Goal: Communication & Community: Answer question/provide support

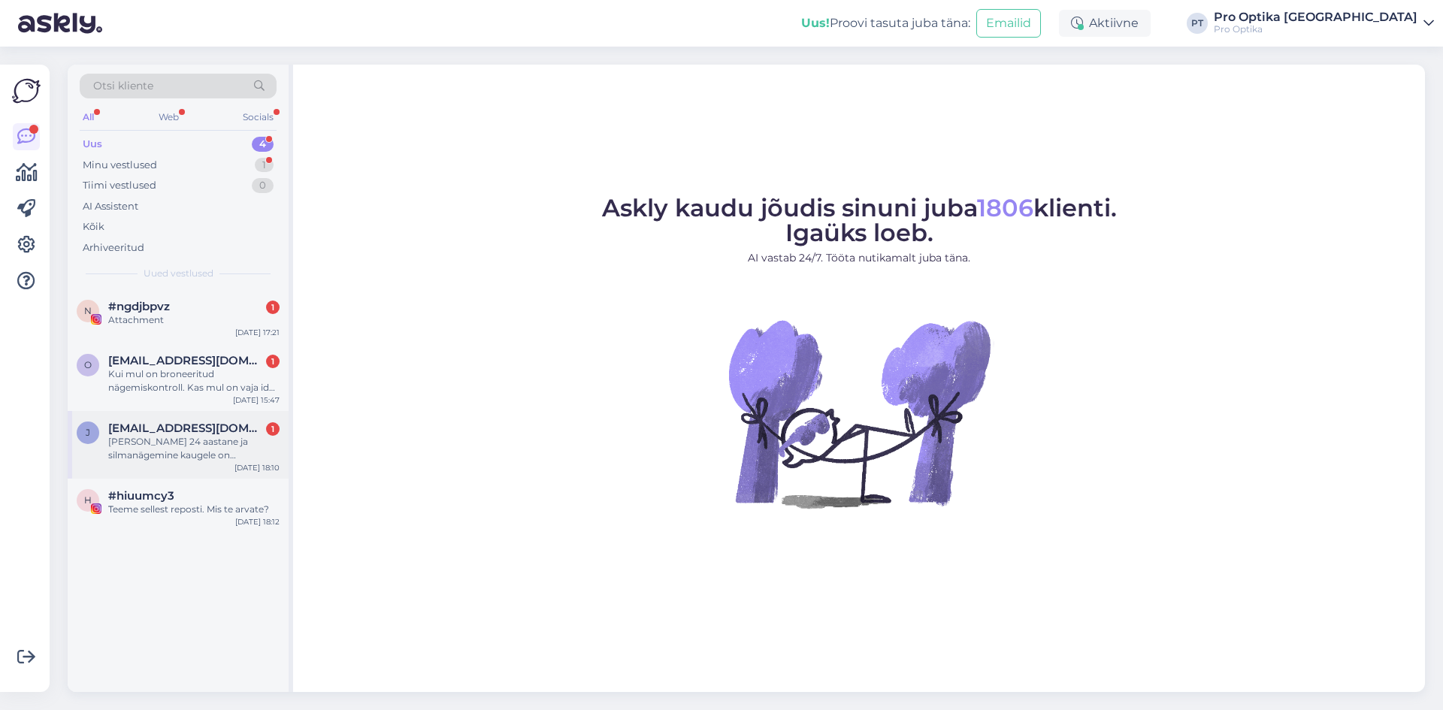
click at [159, 422] on span "[EMAIL_ADDRESS][DOMAIN_NAME]" at bounding box center [186, 429] width 156 height 14
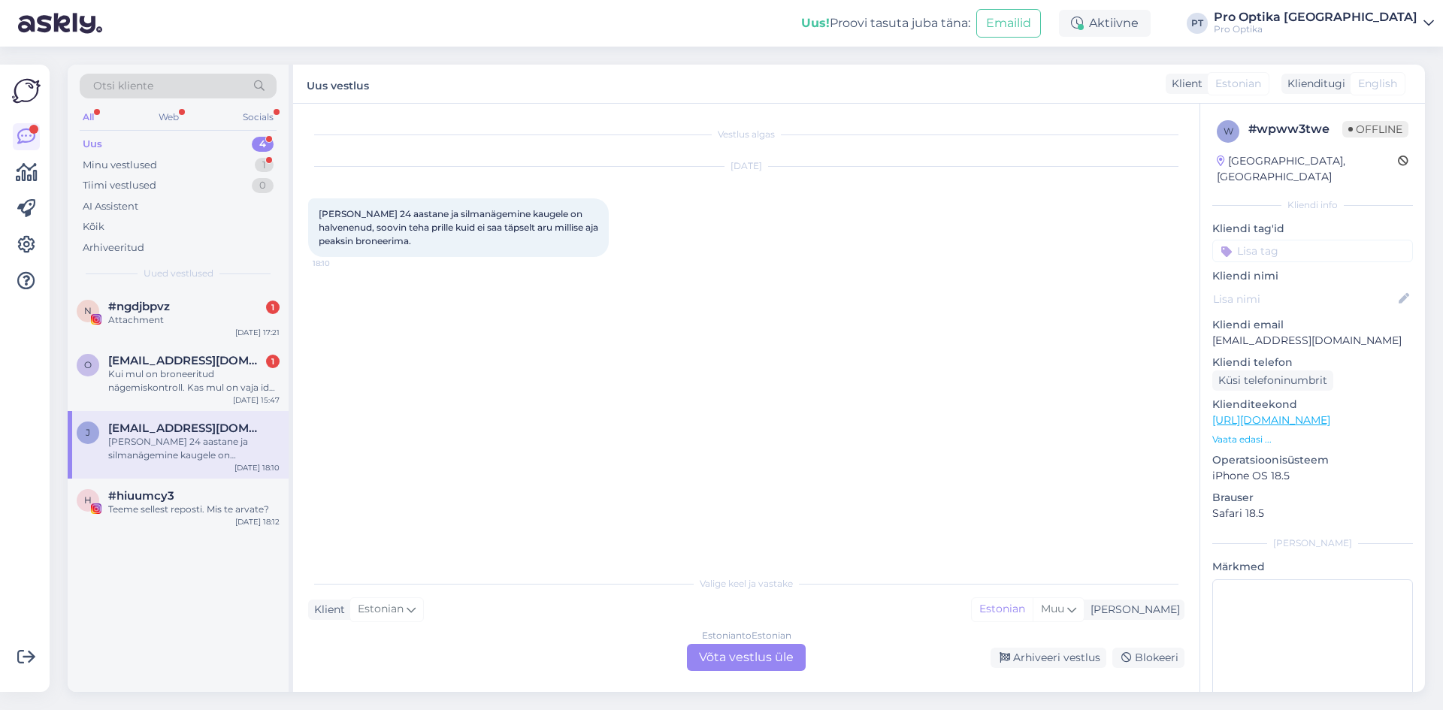
click at [744, 653] on div "Estonian to Estonian Võta vestlus üle" at bounding box center [746, 657] width 119 height 27
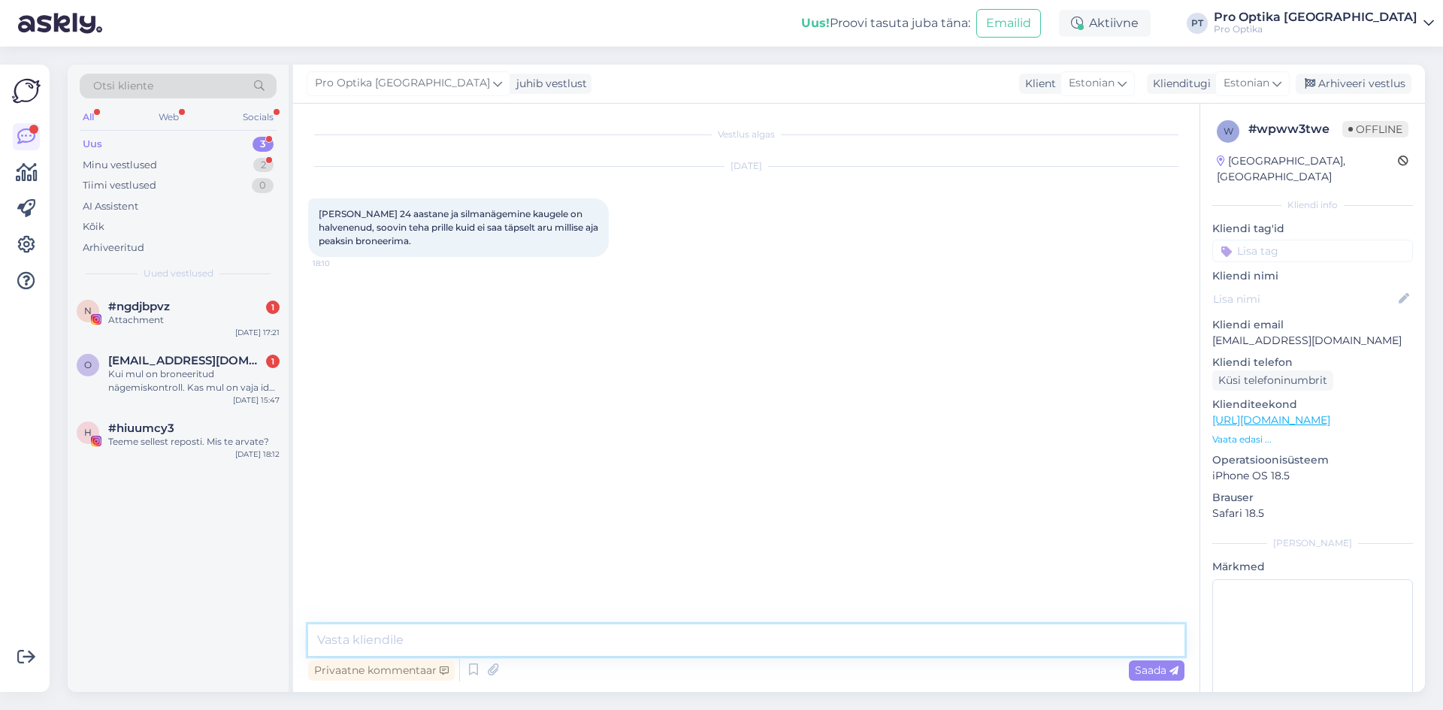
click at [568, 633] on textarea at bounding box center [746, 641] width 877 height 32
type textarea "Tere, võite aja broneerida optometristi juurde"
click at [192, 385] on div "Kui mul on broneeritud nägemiskontroll. Kas mul on vaja id kaarti [PERSON_NAME]?" at bounding box center [193, 381] width 171 height 27
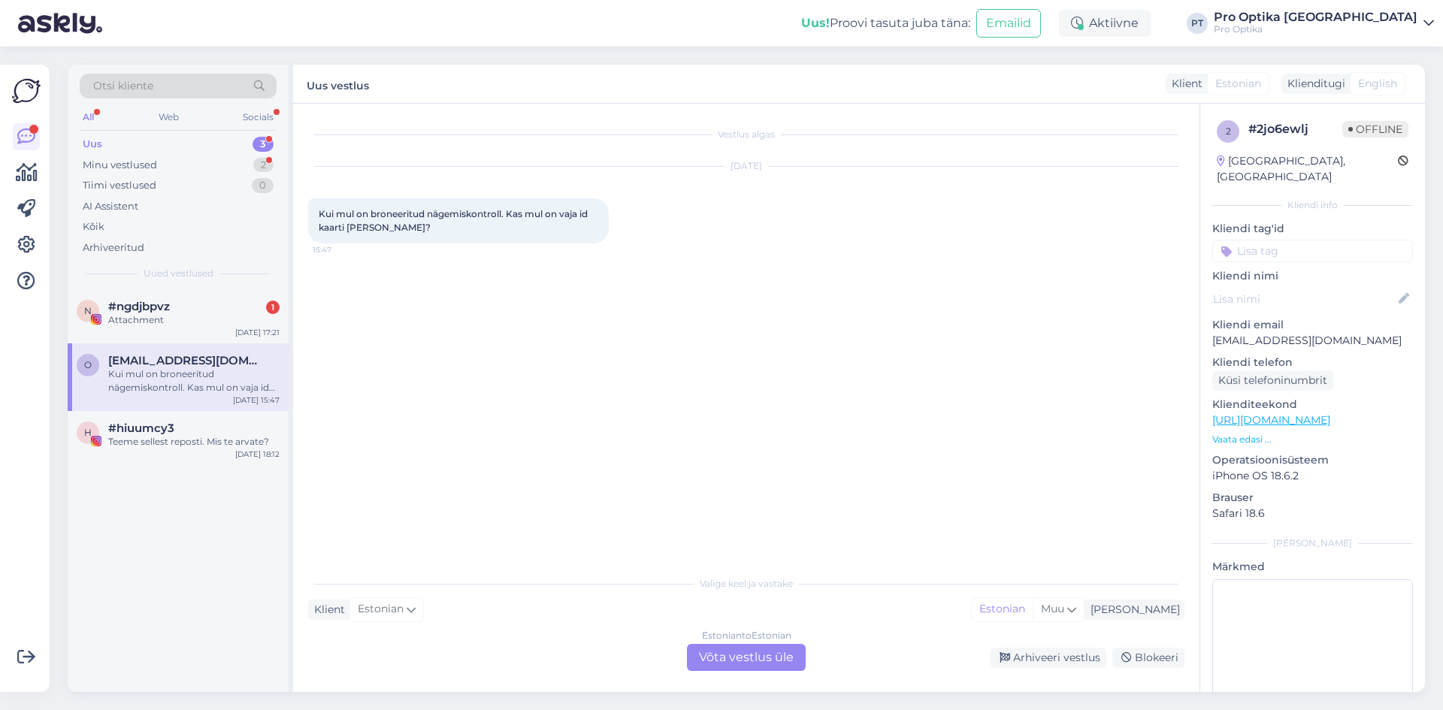
click at [768, 648] on div "Estonian to Estonian Võta vestlus üle" at bounding box center [746, 657] width 119 height 27
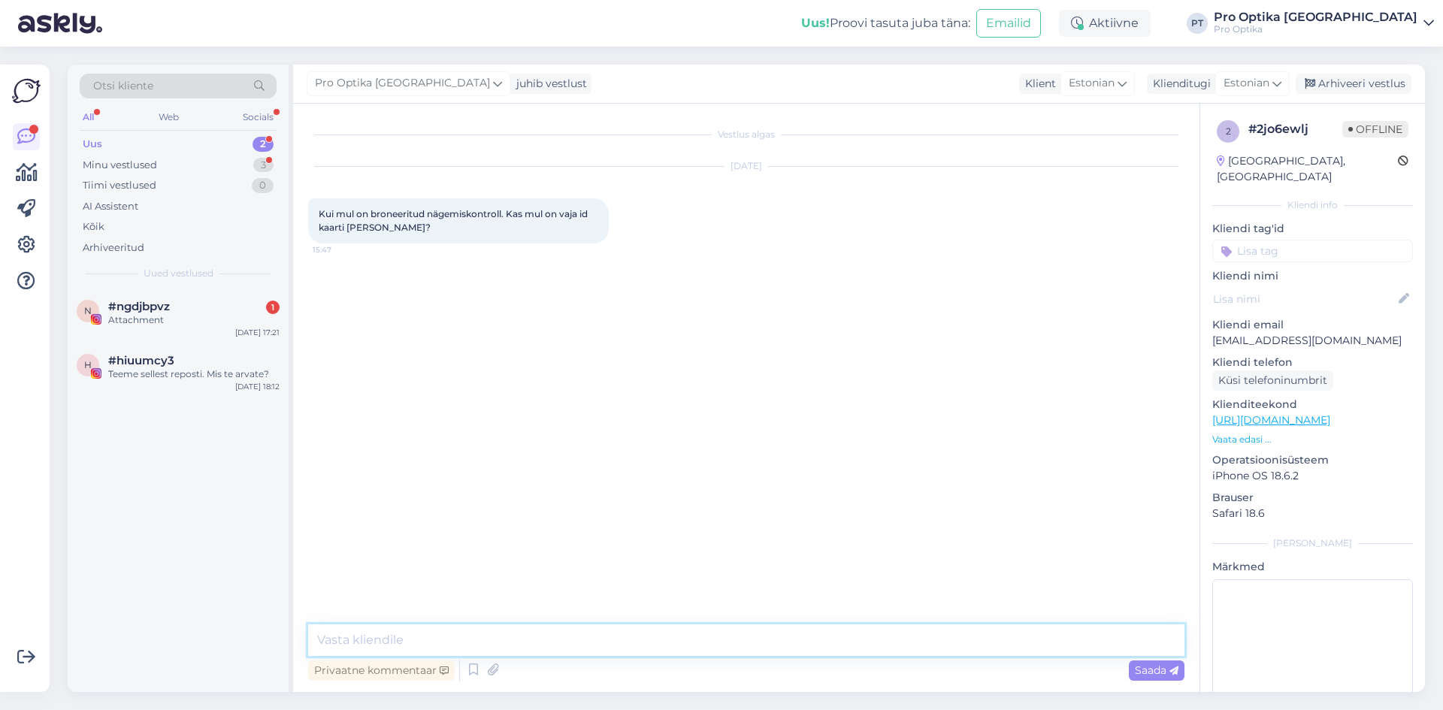
click at [560, 641] on textarea at bounding box center [746, 641] width 877 height 32
type textarea "Tere, isikut tõendav dokument on vajalik"
click at [220, 301] on div "#ngdjbpvz 1" at bounding box center [193, 307] width 171 height 14
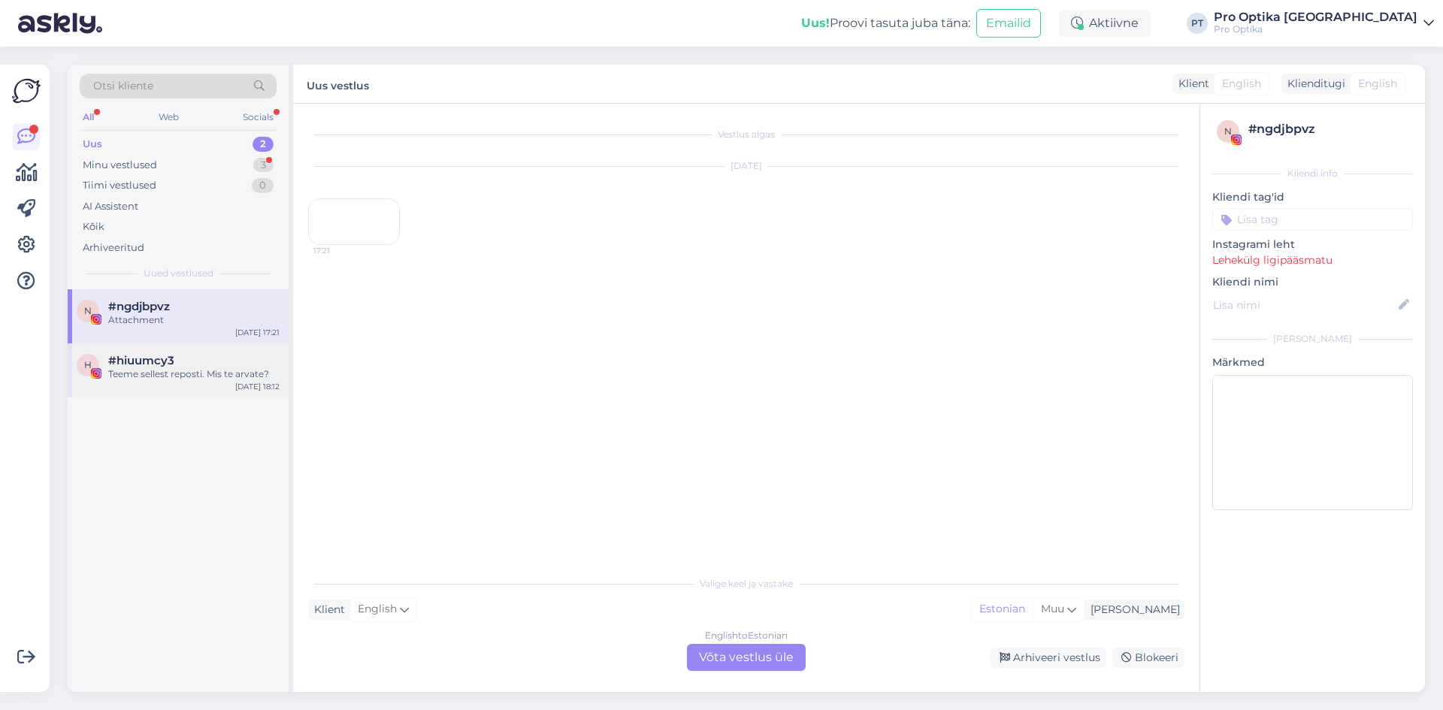
click at [164, 368] on div "Teeme sellest reposti. Mis te arvate?" at bounding box center [193, 375] width 171 height 14
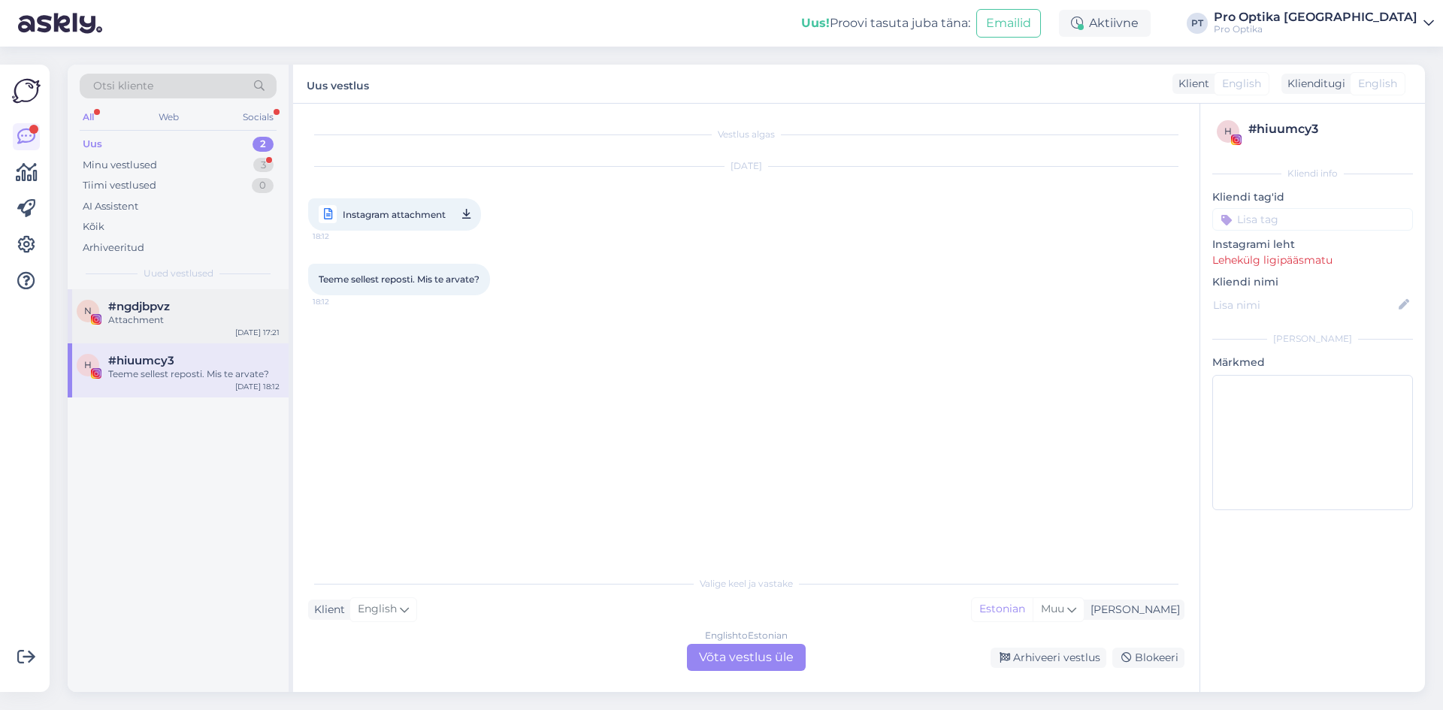
click at [196, 331] on div "n #ngdjbpvz Attachment [DATE] 17:21" at bounding box center [178, 316] width 221 height 54
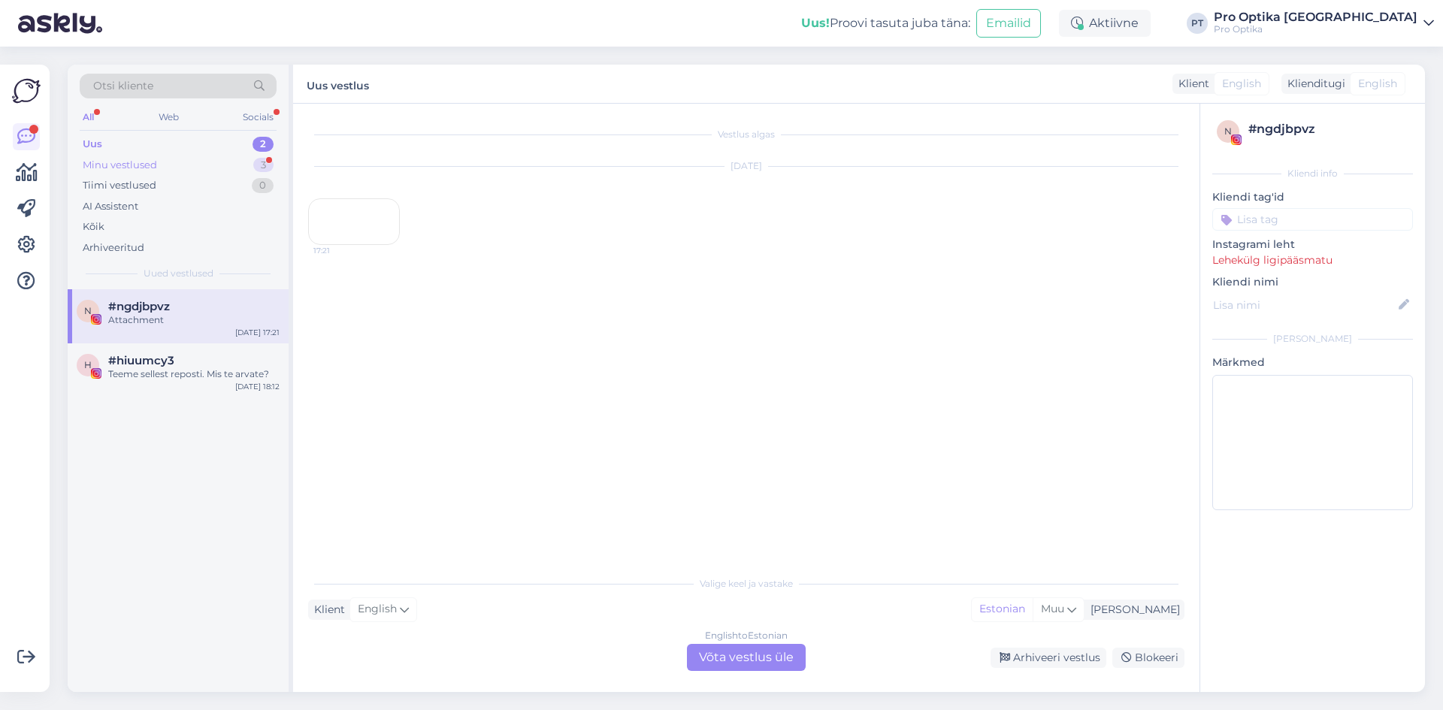
click at [194, 164] on div "Minu vestlused 3" at bounding box center [178, 165] width 197 height 21
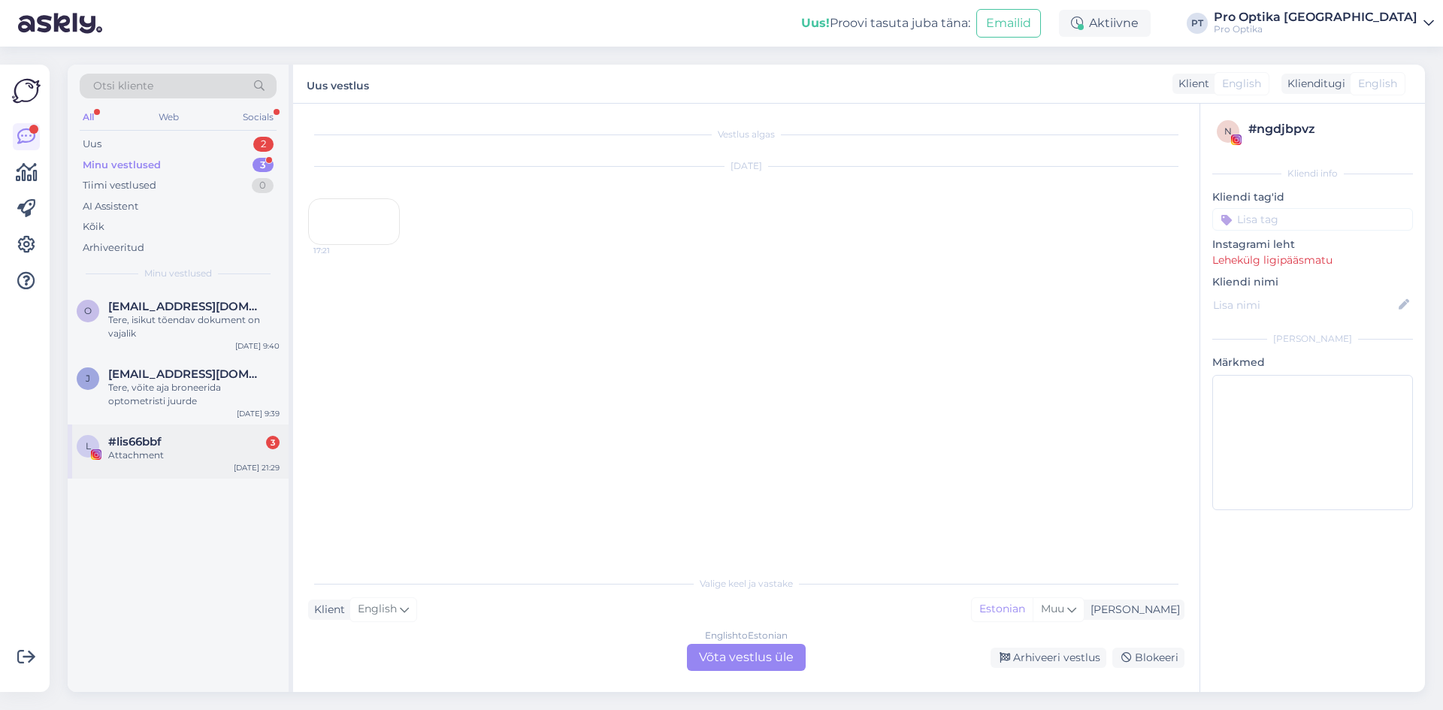
click at [210, 465] on div "l #lis66bbf 3 Attachment [DATE] 21:29" at bounding box center [178, 452] width 221 height 54
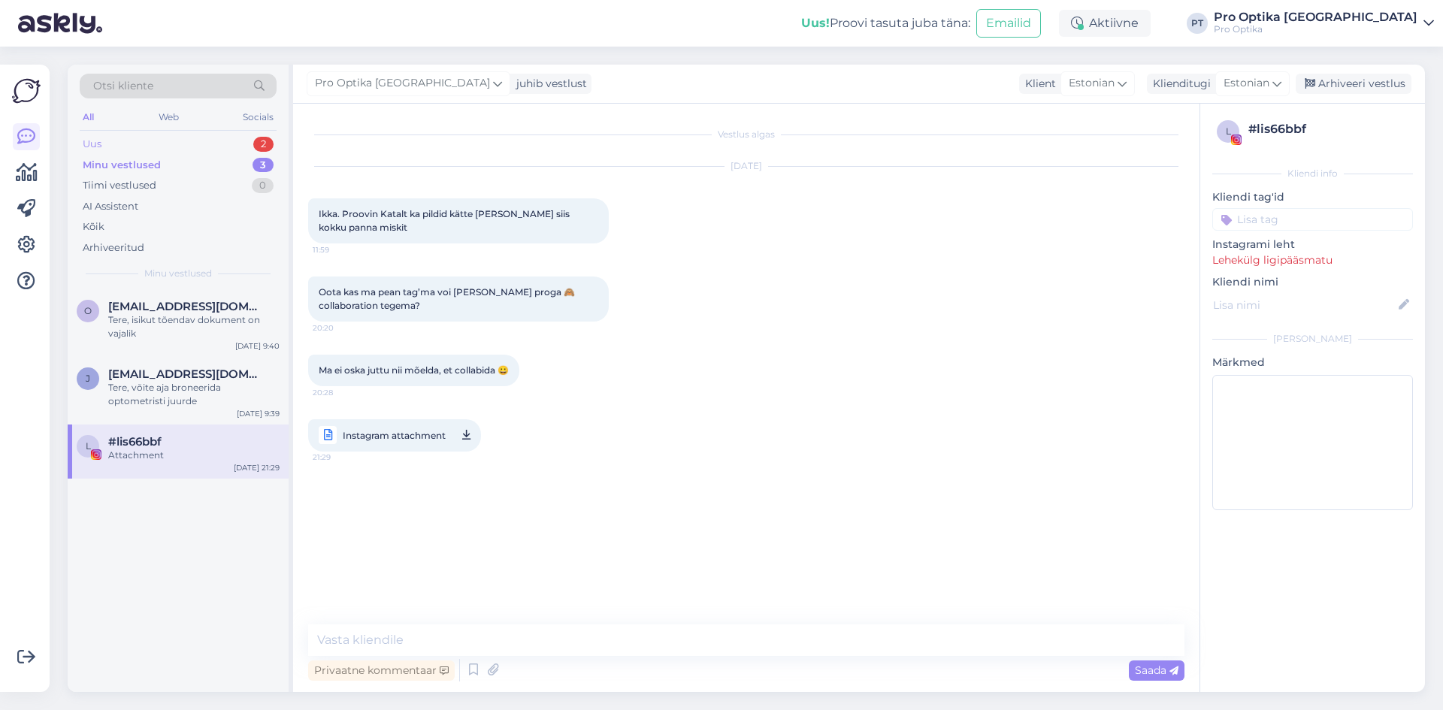
click at [162, 151] on div "Uus 2" at bounding box center [178, 144] width 197 height 21
